Goal: Book appointment/travel/reservation

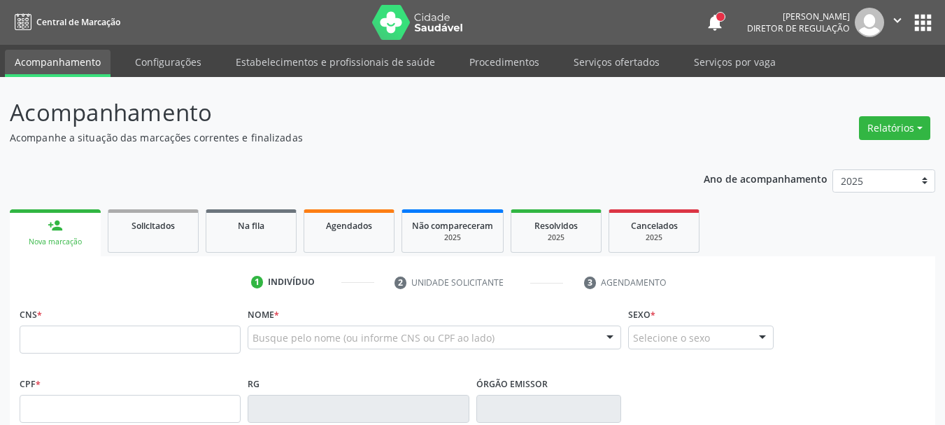
click at [274, 327] on div "Busque pelo nome (ou informe CNS ou CPF ao lado)" at bounding box center [434, 337] width 373 height 24
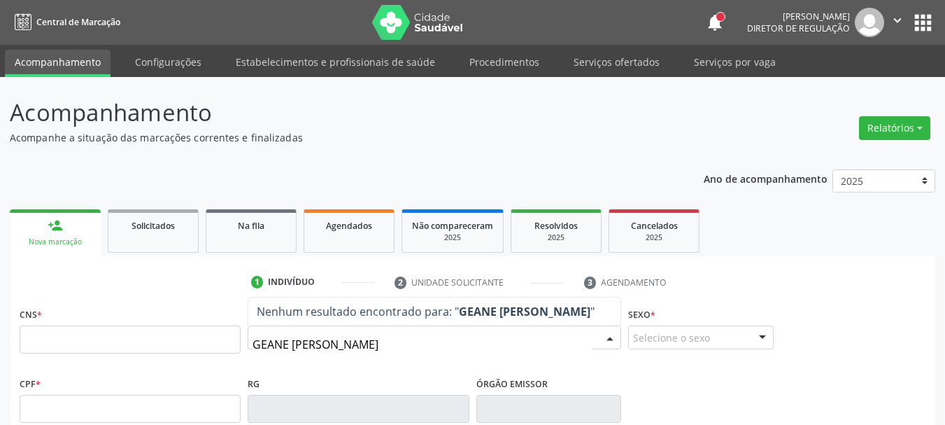
type input "GEANE [PERSON_NAME]"
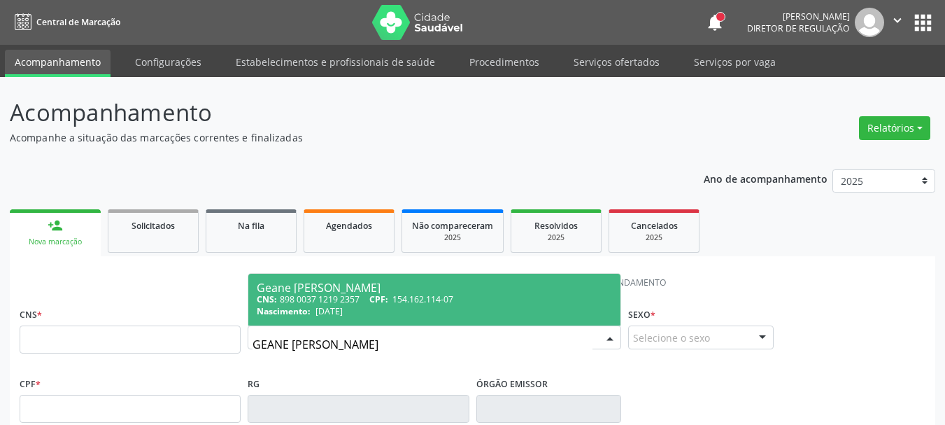
click at [299, 299] on div "CNS: 898 0037 1219 2357 CPF: 154.162.114-07" at bounding box center [434, 299] width 355 height 12
type input "898 0037 1219 2357"
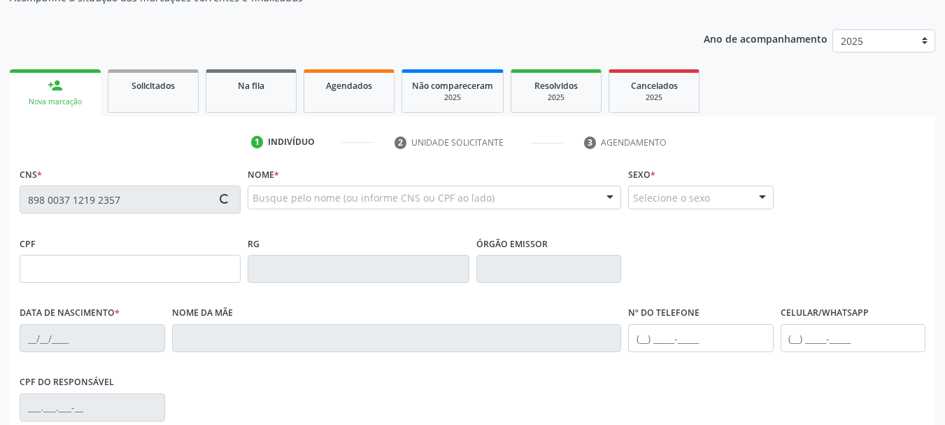
type input "154.162.114-07"
type input "[DATE]"
type input "[PERSON_NAME]"
type input "[PHONE_NUMBER]"
type input "064.597.964-32"
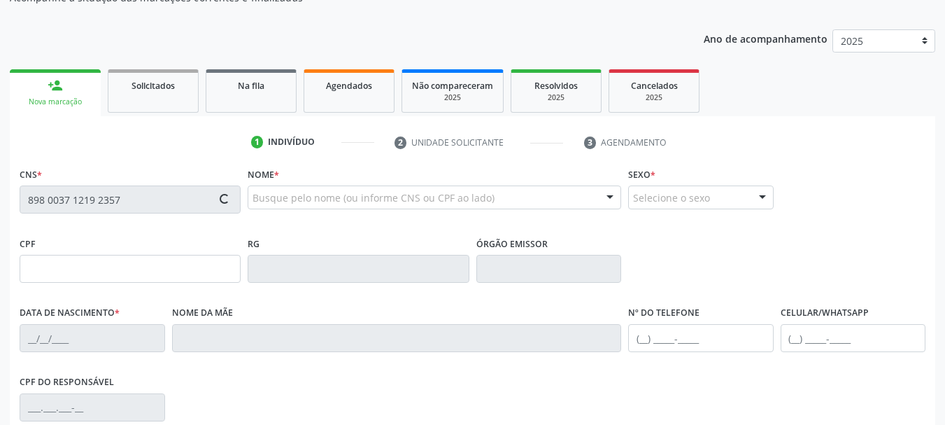
type input "40"
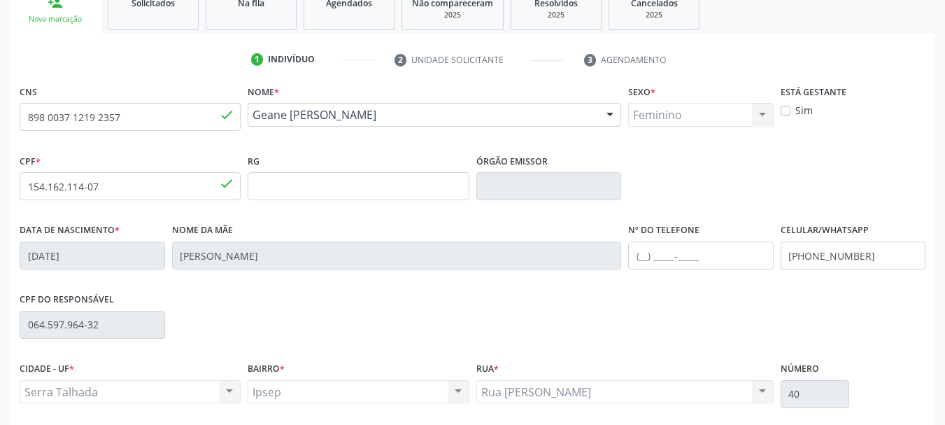
scroll to position [334, 0]
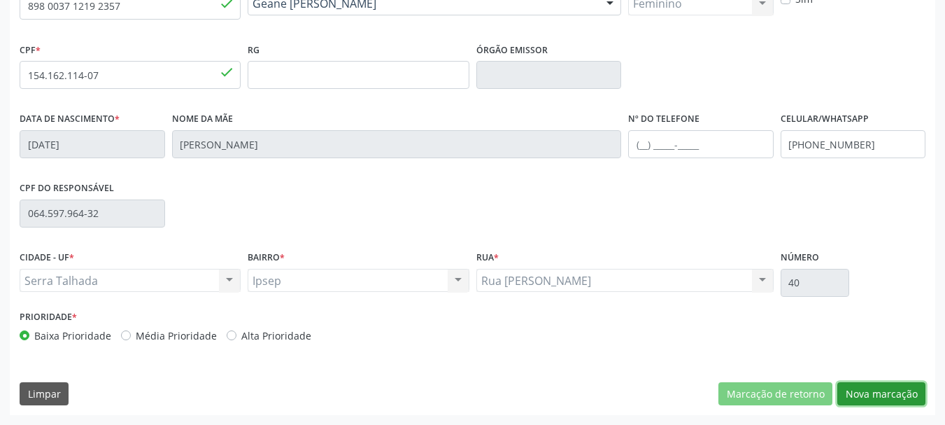
click at [867, 393] on button "Nova marcação" at bounding box center [881, 394] width 88 height 24
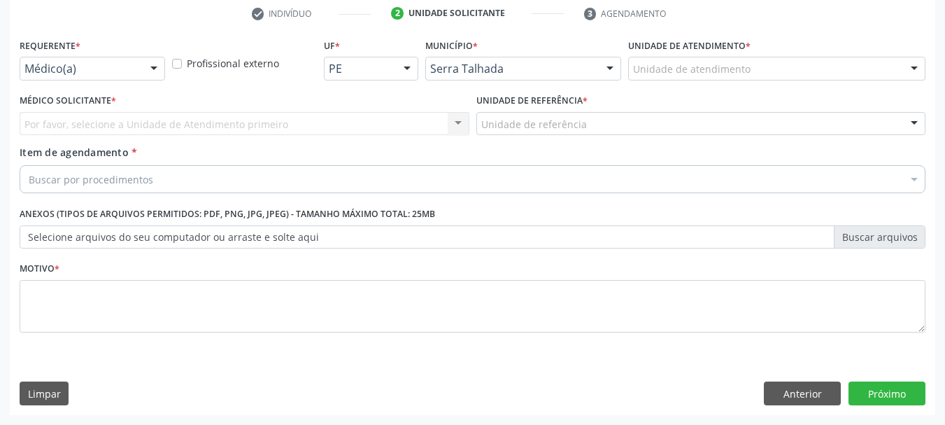
scroll to position [269, 0]
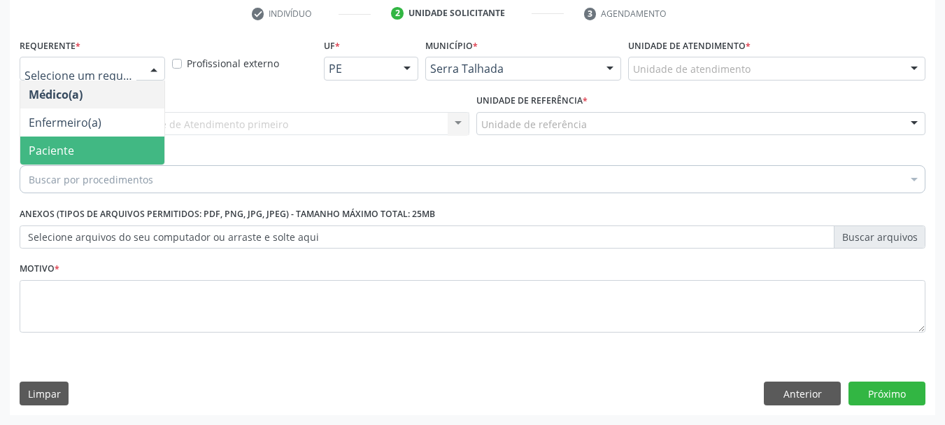
click at [79, 142] on span "Paciente" at bounding box center [92, 150] width 144 height 28
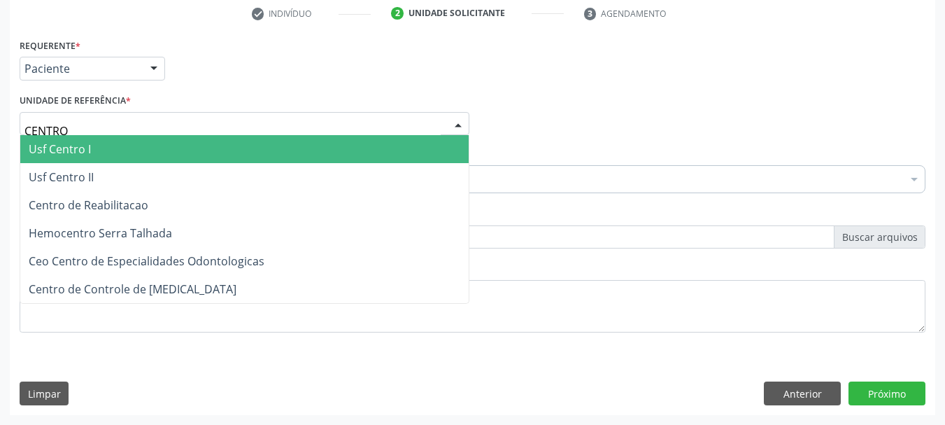
type input "CENTRO"
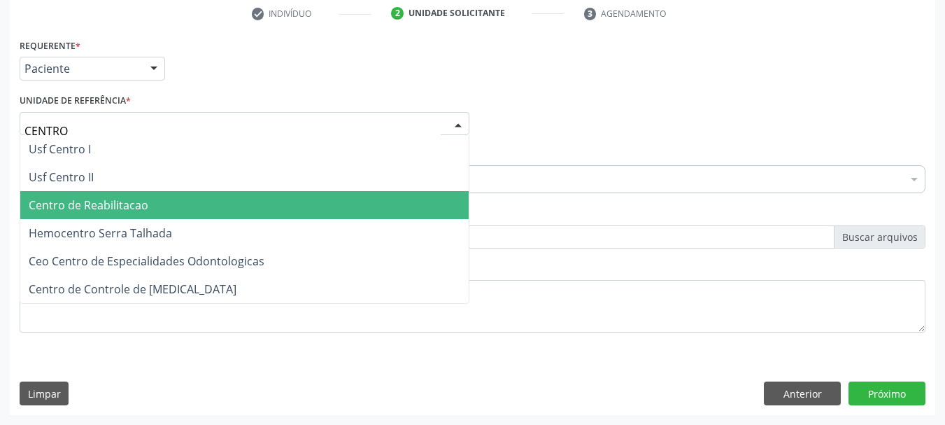
click at [85, 209] on span "Centro de Reabilitacao" at bounding box center [89, 204] width 120 height 15
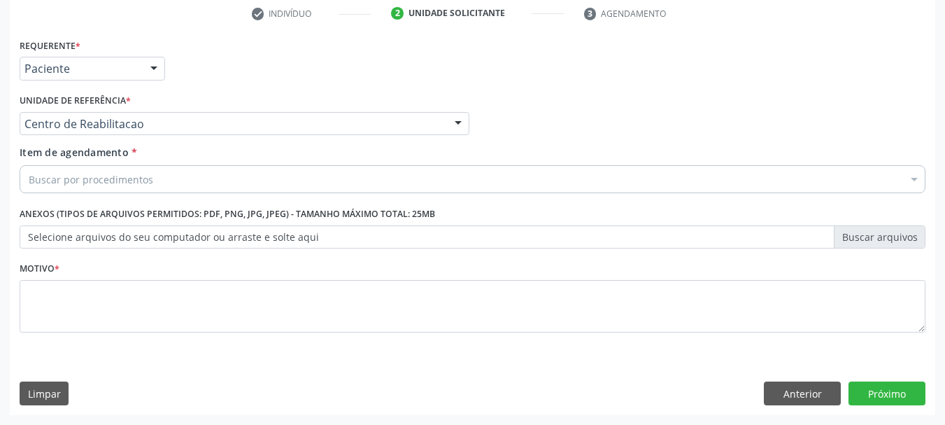
click at [225, 171] on div "Buscar por procedimentos" at bounding box center [473, 179] width 906 height 28
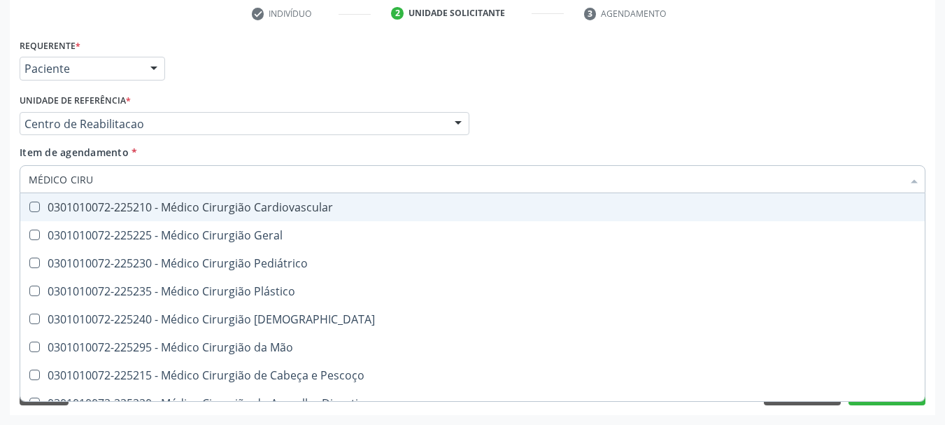
type input "MÉDICO CIRUR"
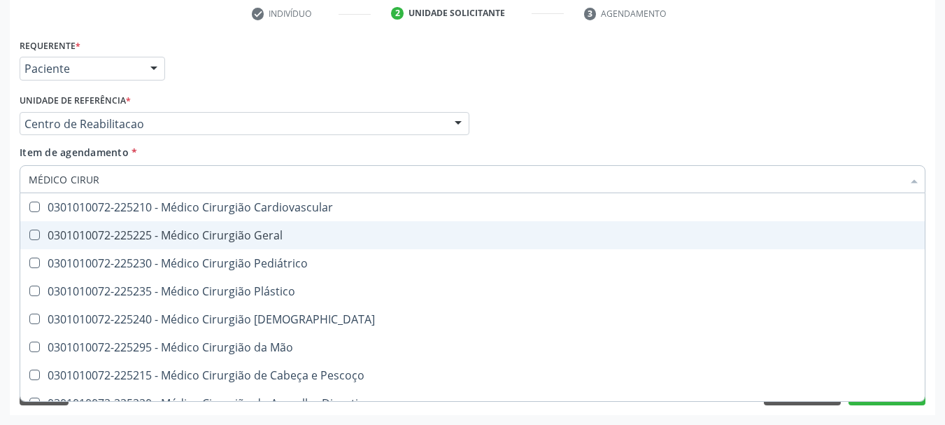
click at [180, 234] on div "0301010072-225225 - Médico Cirurgião Geral" at bounding box center [473, 234] width 888 height 11
checkbox Geral "true"
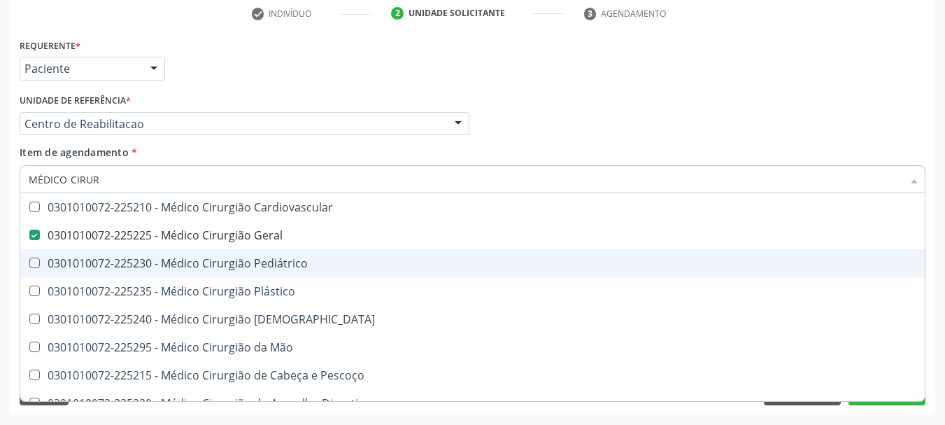
click at [0, 236] on div "Acompanhamento Acompanhe a situação das marcações correntes e finalizadas Relat…" at bounding box center [472, 116] width 945 height 616
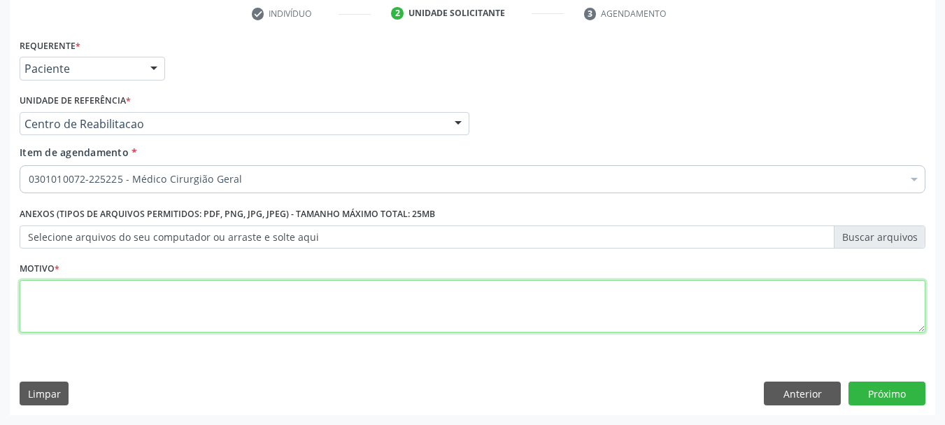
click at [83, 303] on textarea at bounding box center [473, 306] width 906 height 53
type textarea "."
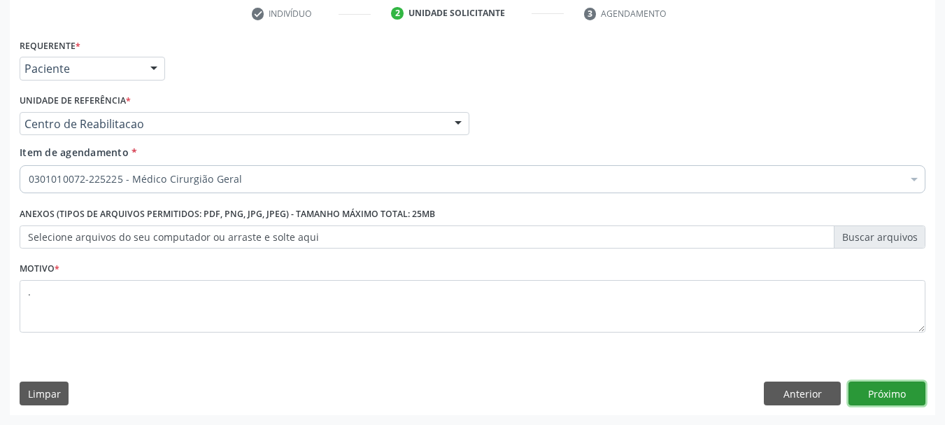
click at [894, 387] on button "Próximo" at bounding box center [886, 393] width 77 height 24
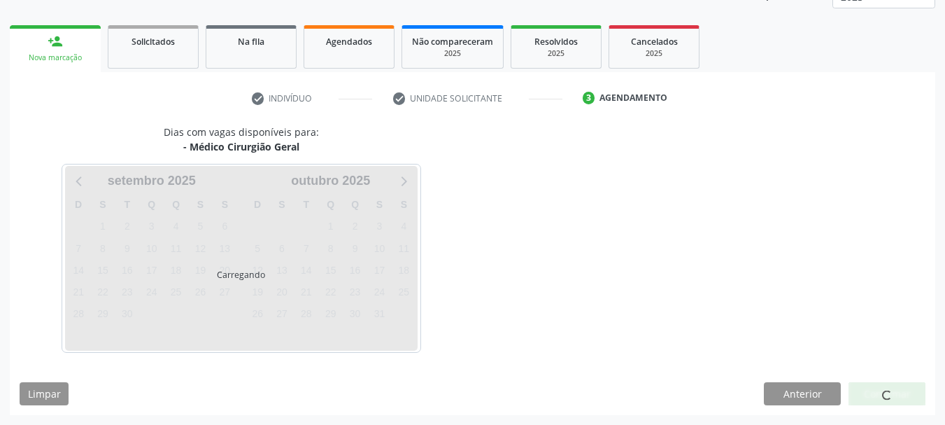
scroll to position [184, 0]
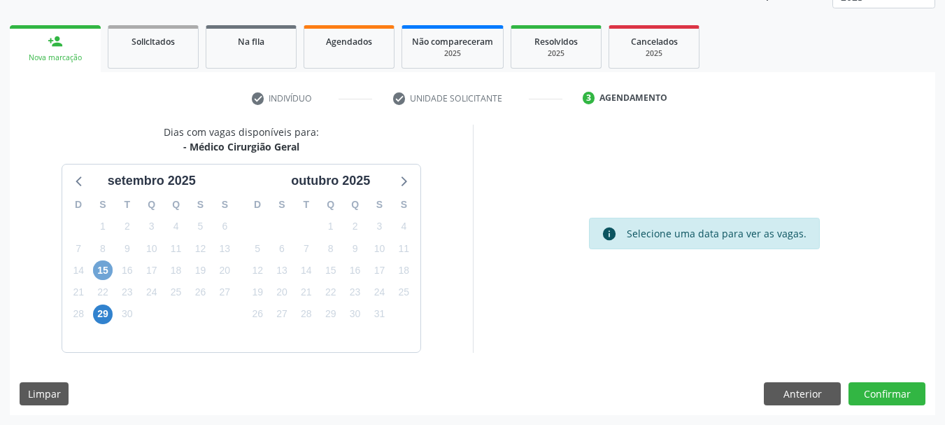
click at [102, 278] on span "15" at bounding box center [103, 270] width 20 height 20
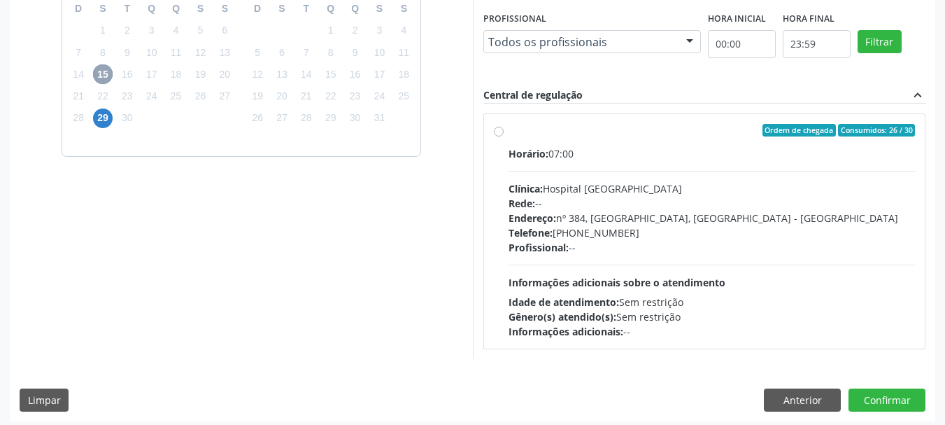
scroll to position [386, 0]
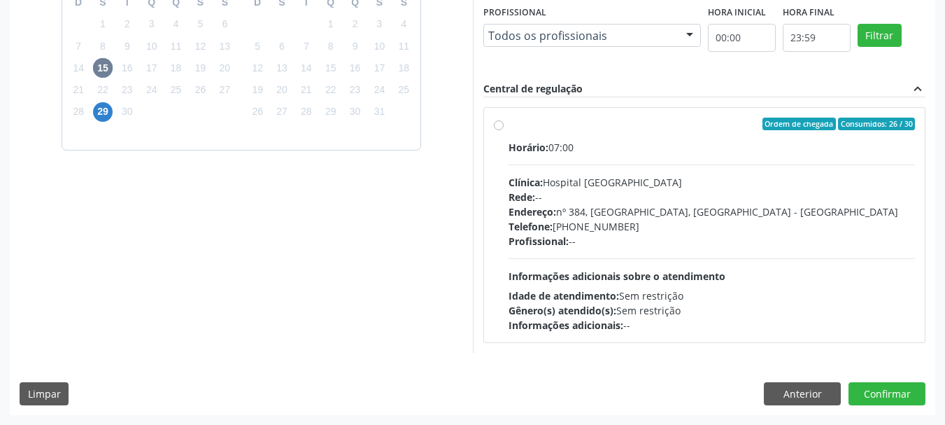
click at [762, 280] on div "Horário: 07:00 Clínica: Hospital [GEOGRAPHIC_DATA] Rede: -- Endereço: [STREET_A…" at bounding box center [711, 236] width 407 height 192
click at [504, 130] on input "Ordem de chegada Consumidos: 26 / 30 Horário: 07:00 Clínica: Hospital [GEOGRAPH…" at bounding box center [499, 124] width 10 height 13
radio input "true"
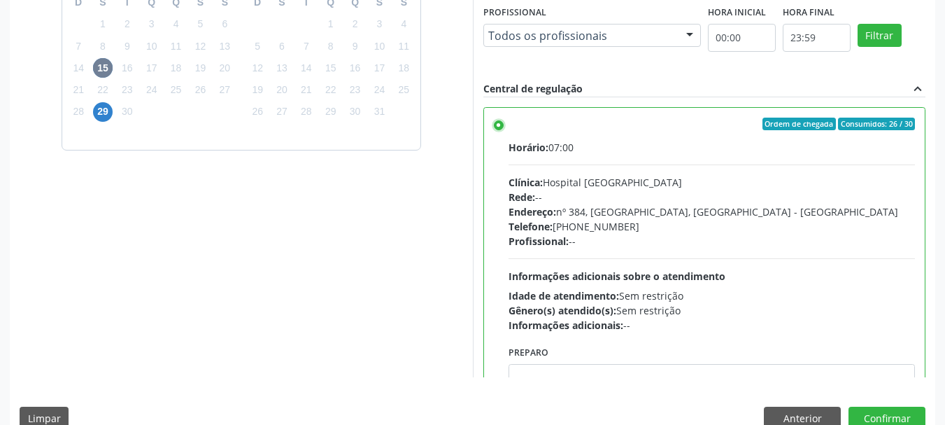
scroll to position [69, 0]
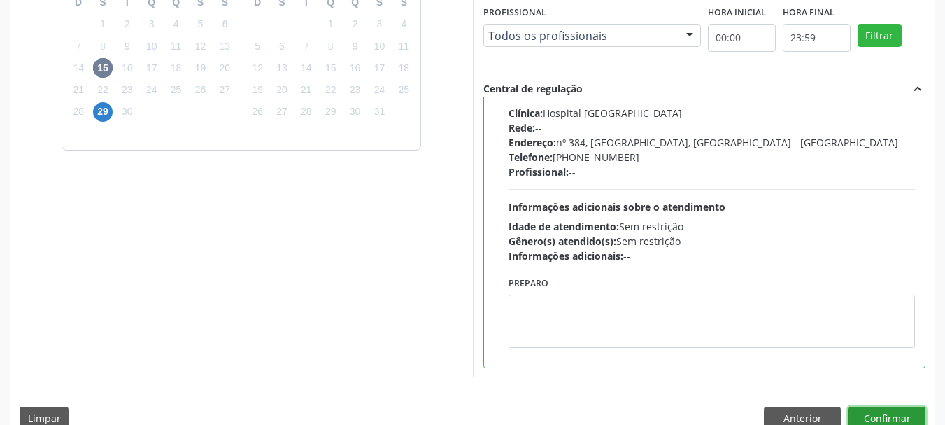
click at [895, 413] on button "Confirmar" at bounding box center [886, 418] width 77 height 24
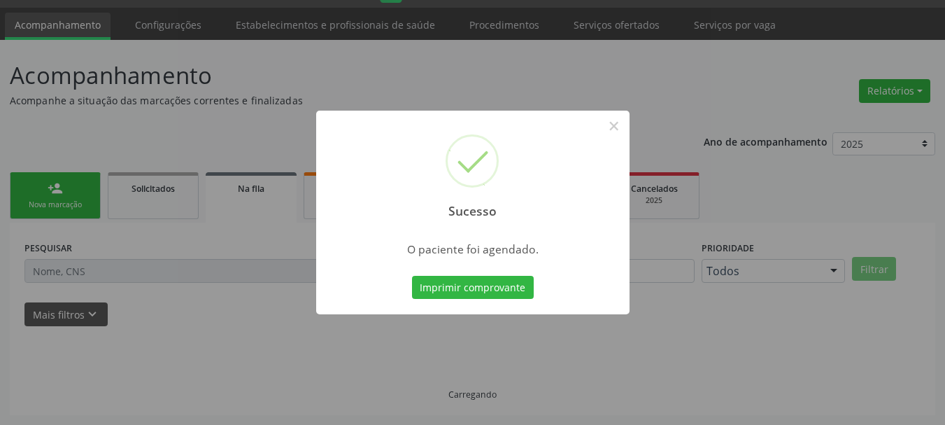
scroll to position [37, 0]
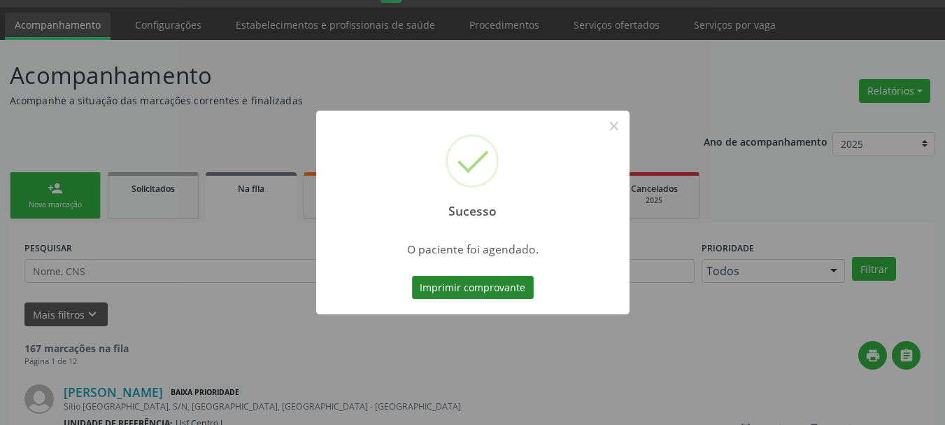
click at [474, 281] on button "Imprimir comprovante" at bounding box center [473, 288] width 122 height 24
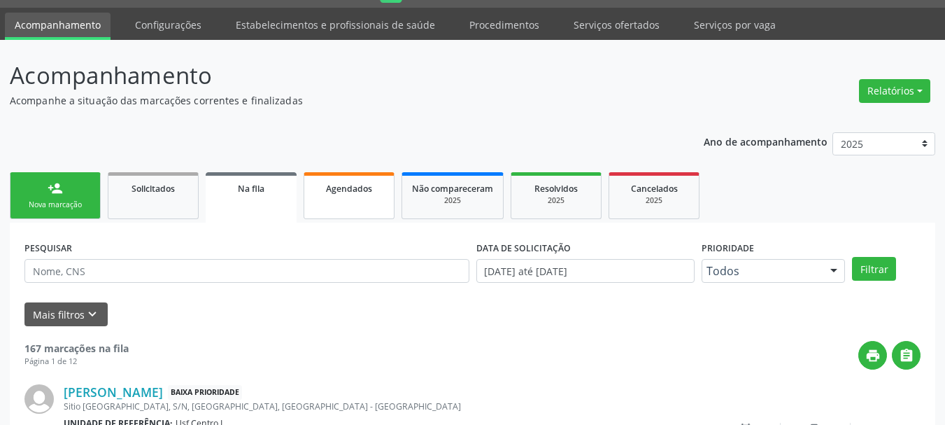
click at [357, 222] on ul "person_add Nova marcação Solicitados Na fila Agendados Não compareceram 2025 Re…" at bounding box center [472, 196] width 925 height 54
click at [356, 203] on link "Agendados" at bounding box center [349, 195] width 91 height 47
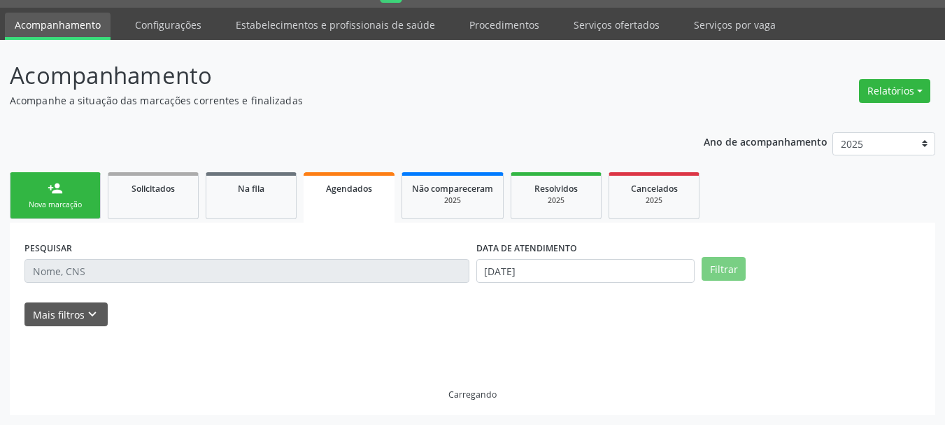
click at [356, 203] on link "Agendados" at bounding box center [349, 197] width 91 height 50
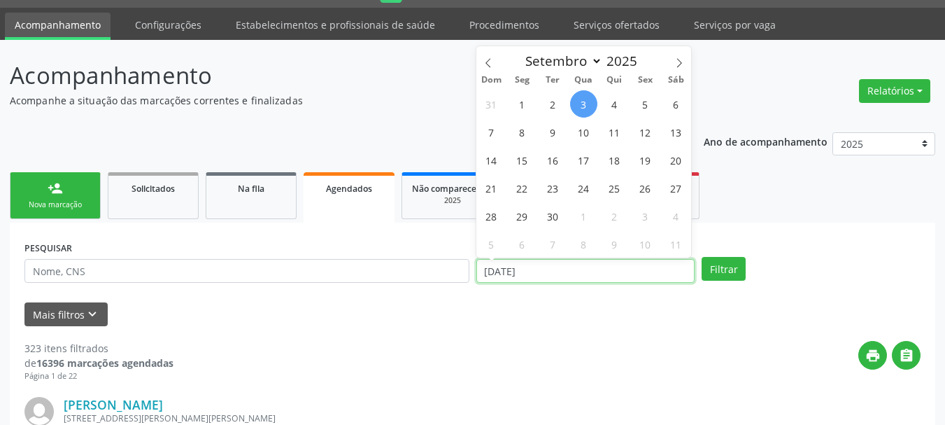
click at [543, 270] on input "[DATE]" at bounding box center [585, 271] width 219 height 24
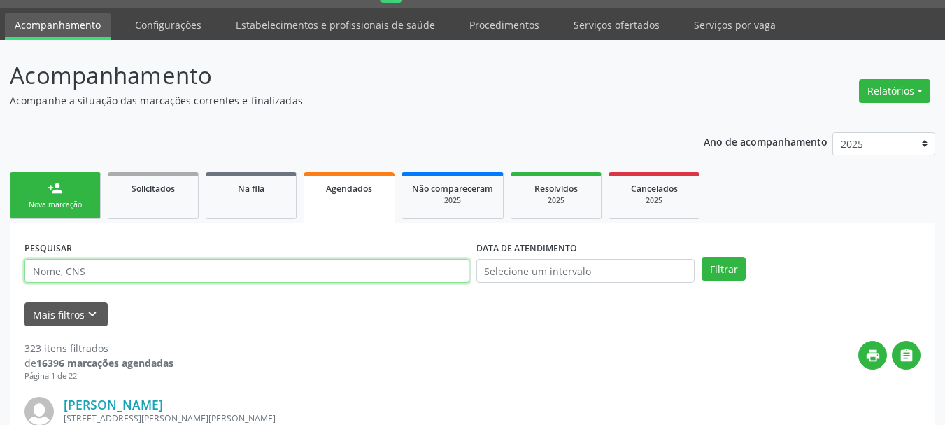
click at [286, 264] on input "text" at bounding box center [246, 271] width 445 height 24
type input "GEANE [PERSON_NAME]"
click at [702, 257] on button "Filtrar" at bounding box center [724, 269] width 44 height 24
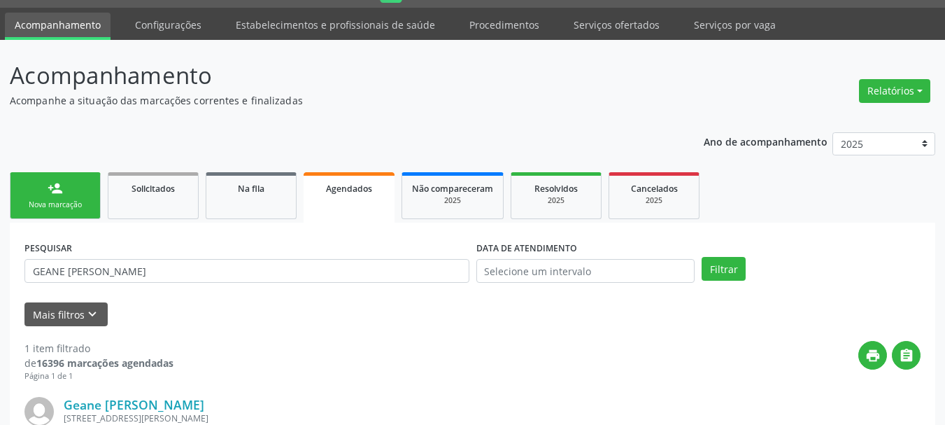
click at [56, 210] on div "Nova marcação" at bounding box center [55, 204] width 70 height 10
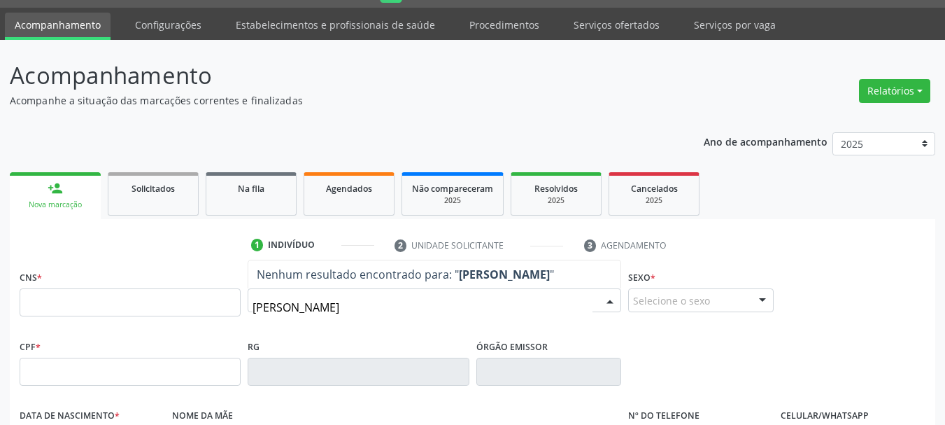
type input "[PERSON_NAME]"
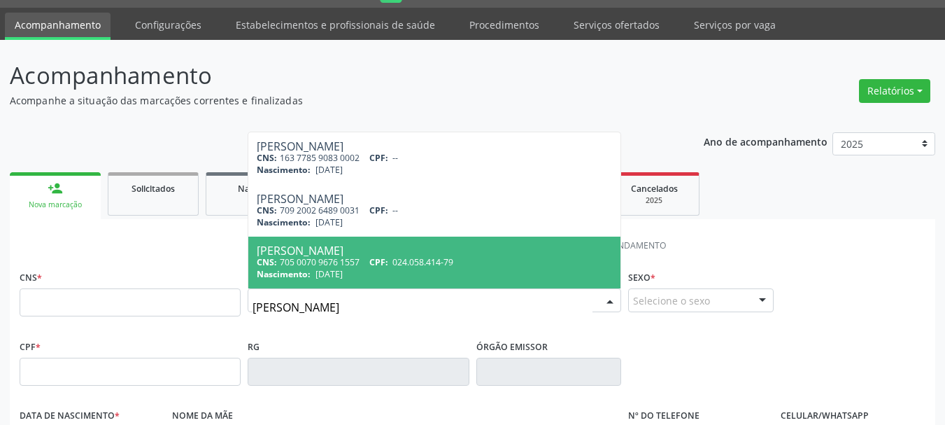
click at [425, 268] on span "024.058.414-79" at bounding box center [422, 262] width 61 height 12
type input "705 0070 9676 1557"
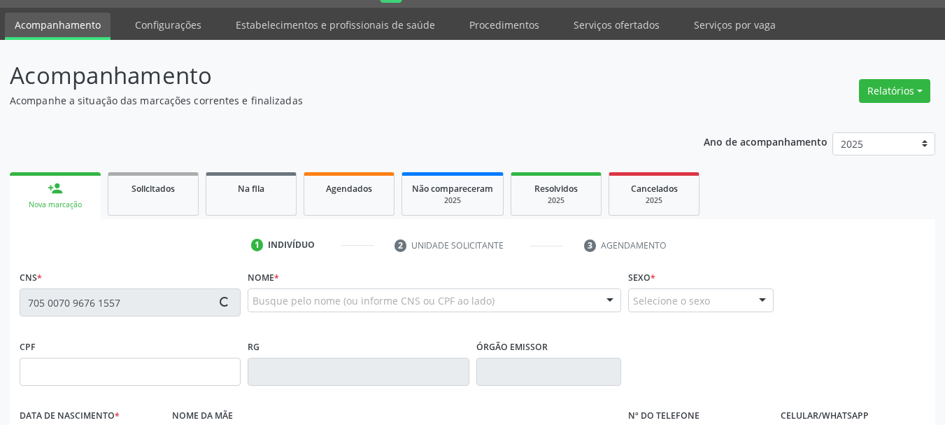
type input "024.058.414-79"
type input "[DATE]"
type input "[PERSON_NAME]"
type input "[PHONE_NUMBER]"
type input "528.065.704-25"
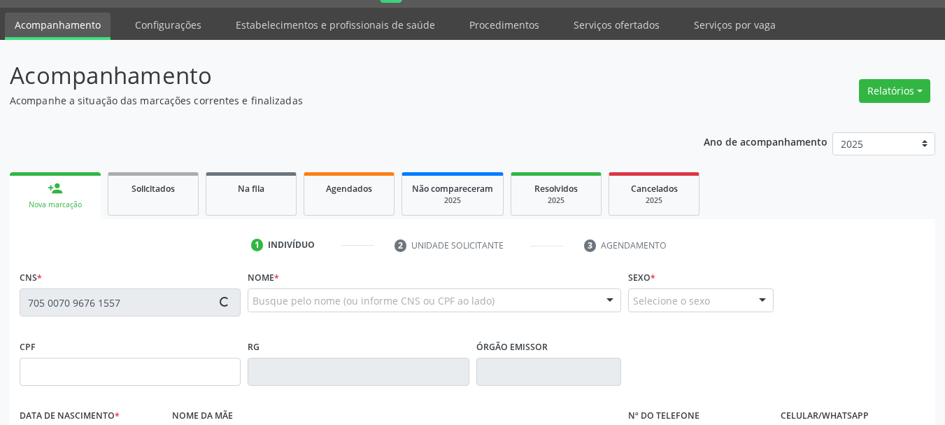
type input "169"
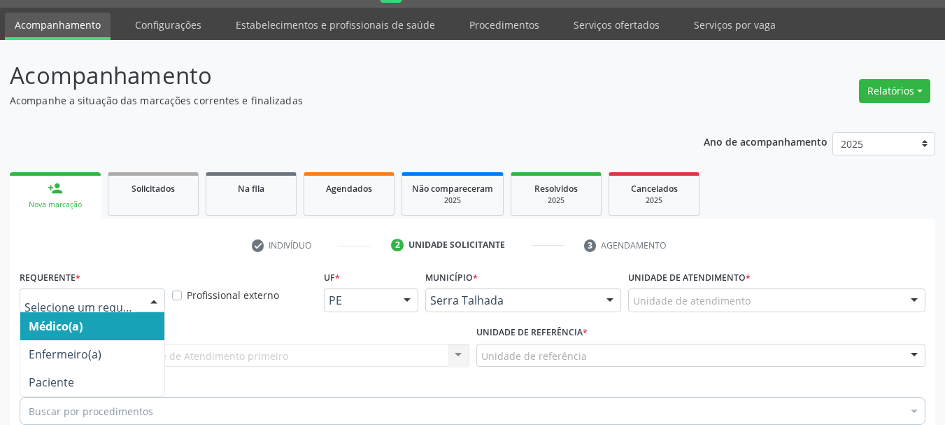
click at [141, 288] on div "Médico(a) Enfermeiro(a) Paciente Nenhum resultado encontrado para: " " Não há n…" at bounding box center [92, 300] width 145 height 24
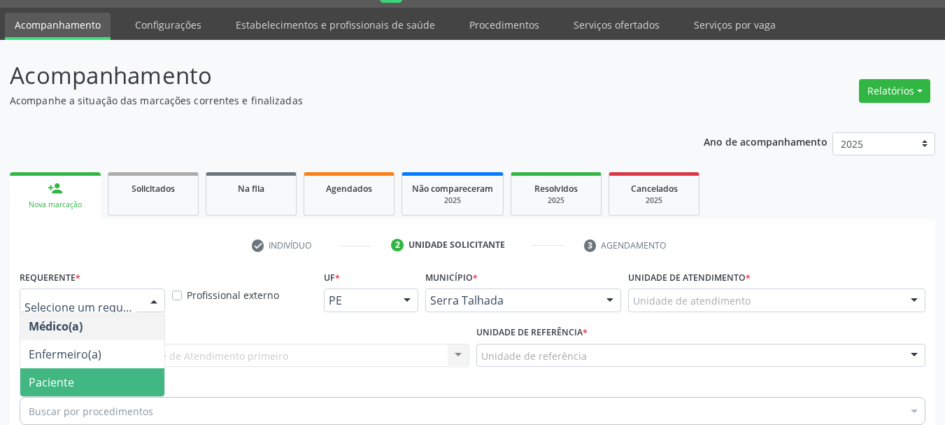
click at [54, 374] on span "Paciente" at bounding box center [51, 381] width 45 height 15
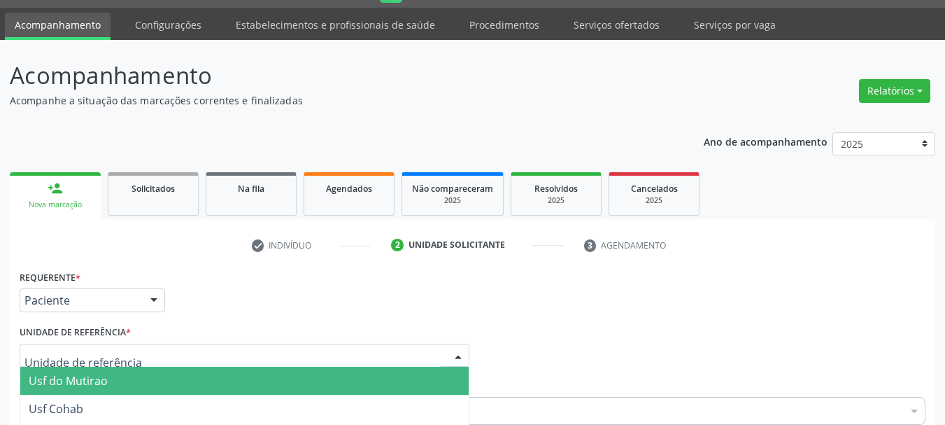
click at [129, 343] on div at bounding box center [245, 355] width 450 height 24
type input "CENTR"
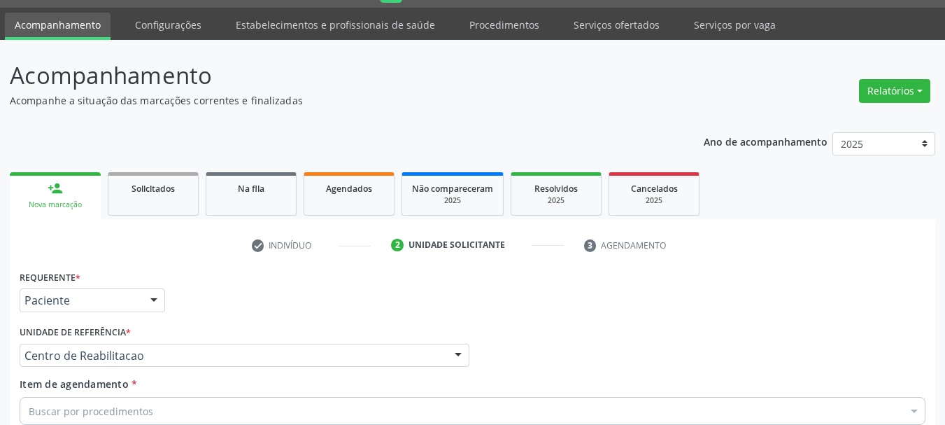
click at [153, 397] on div "Buscar por procedimentos" at bounding box center [473, 411] width 906 height 28
type input "E"
click at [148, 320] on div "Requerente * Paciente Médico(a) Enfermeiro(a) Paciente Nenhum resultado encontr…" at bounding box center [473, 424] width 906 height 317
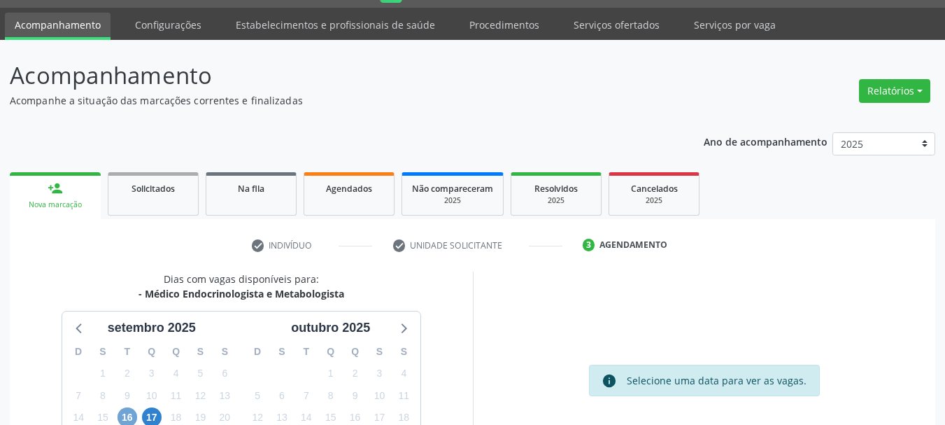
click at [127, 407] on span "16" at bounding box center [128, 417] width 20 height 20
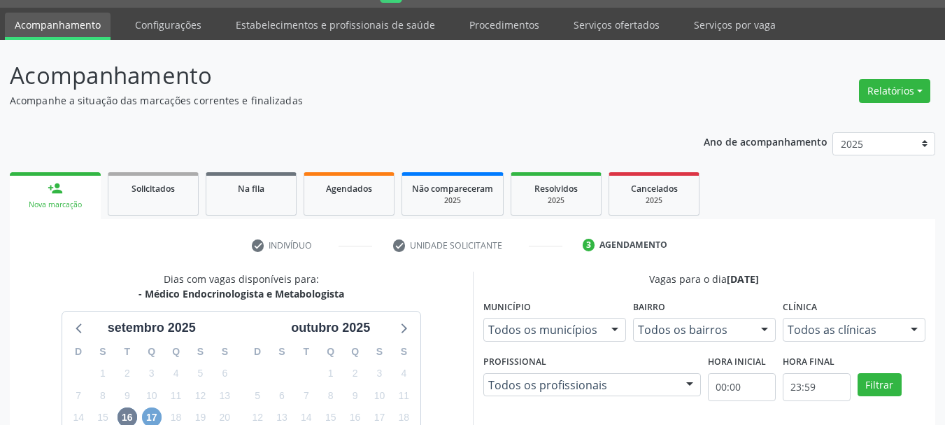
click at [152, 407] on span "17" at bounding box center [152, 417] width 20 height 20
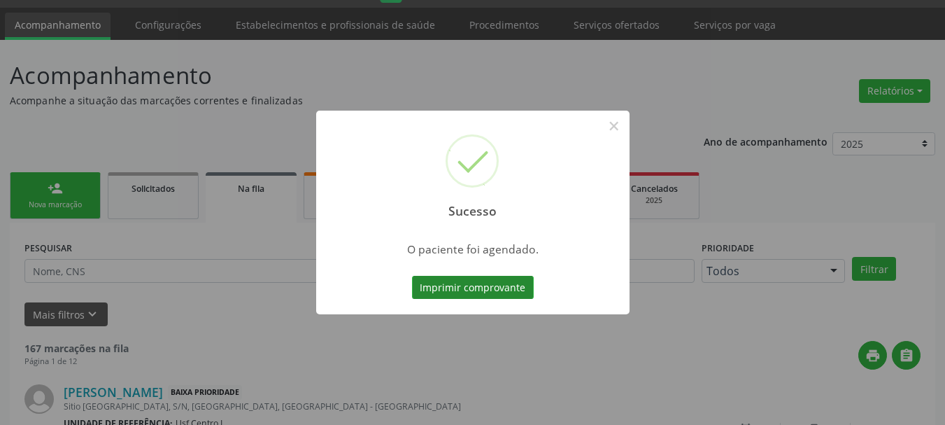
click at [503, 284] on button "Imprimir comprovante" at bounding box center [473, 288] width 122 height 24
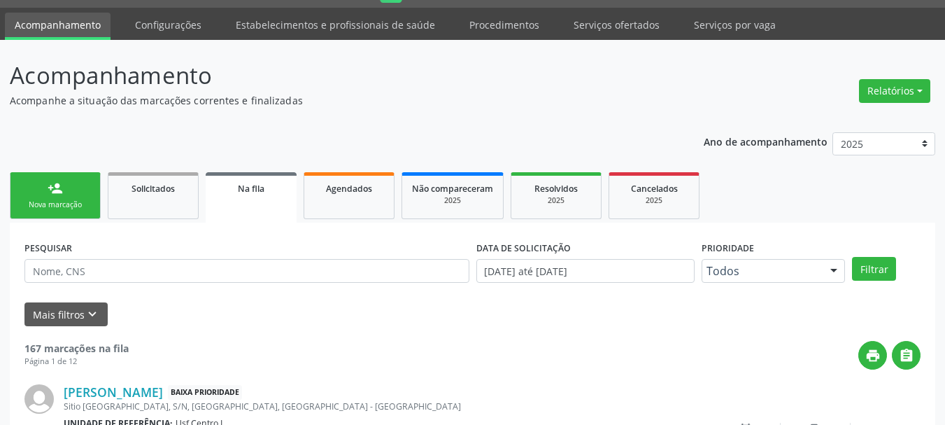
click at [77, 208] on div "Nova marcação" at bounding box center [55, 204] width 70 height 10
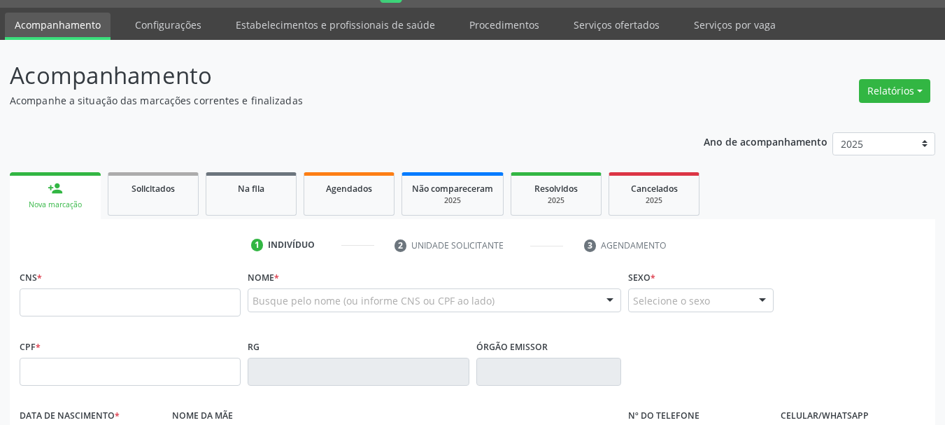
click at [590, 94] on p "Acompanhe a situação das marcações correntes e finalizadas" at bounding box center [334, 100] width 648 height 15
